Goal: Information Seeking & Learning: Learn about a topic

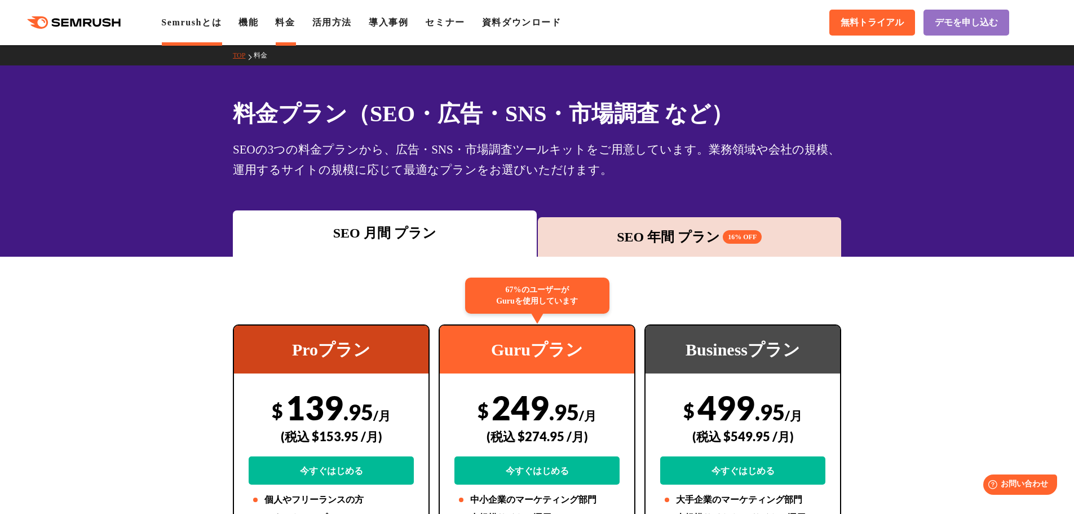
click at [196, 27] on link "Semrushとは" at bounding box center [191, 22] width 60 height 10
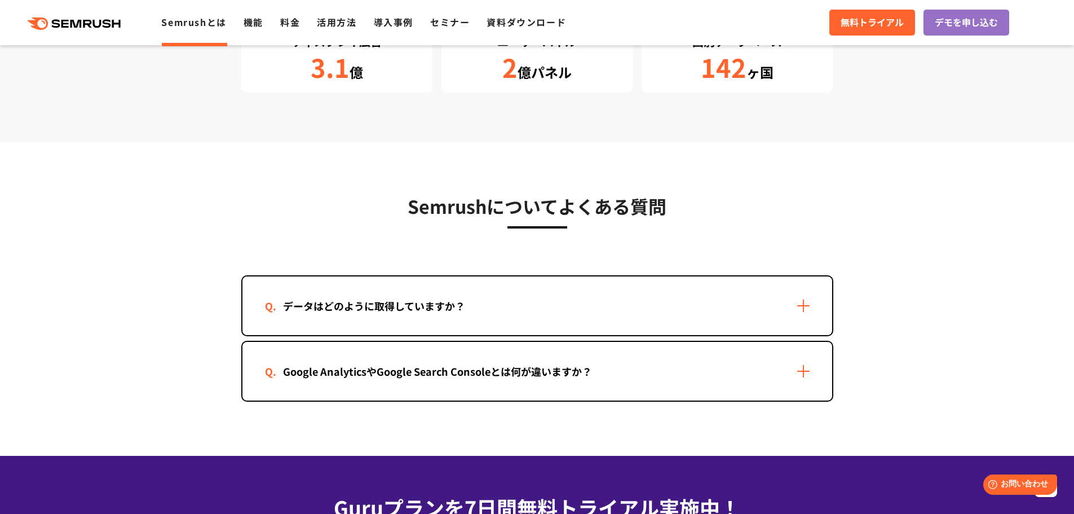
scroll to position [2255, 0]
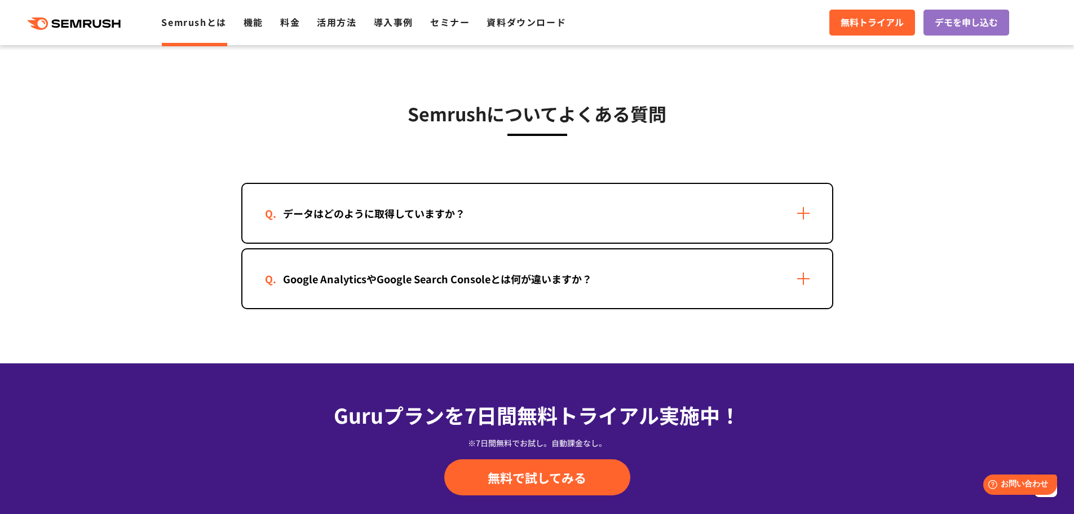
click at [348, 286] on div "Google AnalyticsやGoogle Search Consoleとは何が違いますか？" at bounding box center [437, 279] width 345 height 16
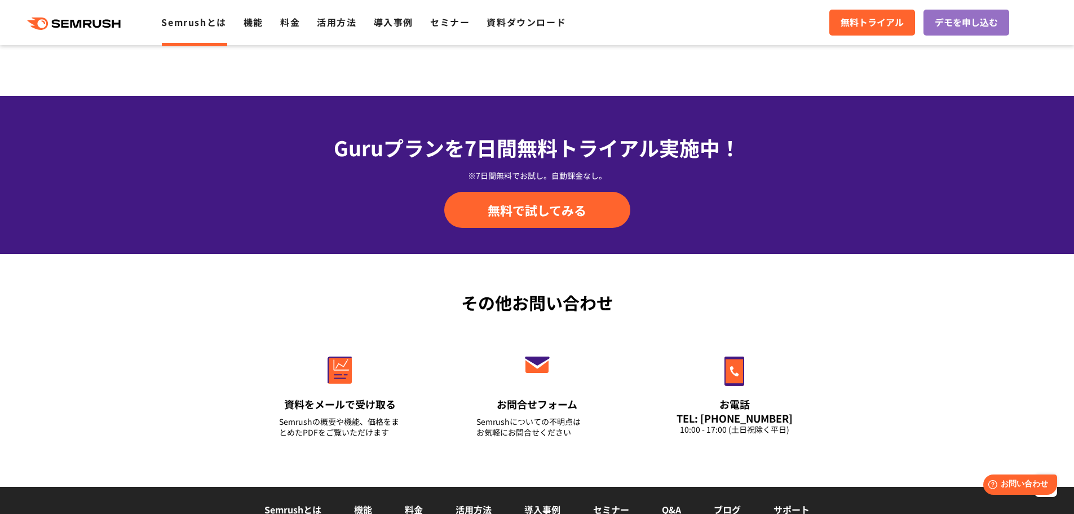
scroll to position [2819, 0]
